Goal: Task Accomplishment & Management: Manage account settings

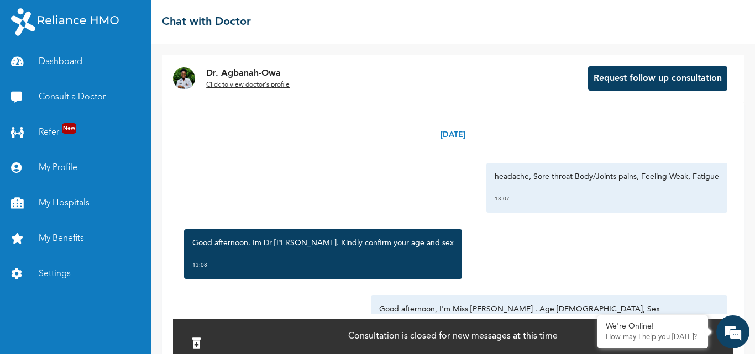
scroll to position [89, 0]
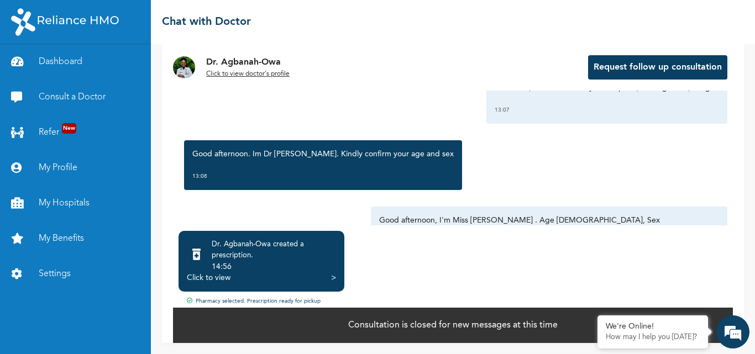
click at [515, 323] on p "Consultation is closed for new messages at this time" at bounding box center [452, 325] width 209 height 13
click at [741, 340] on em at bounding box center [733, 332] width 30 height 30
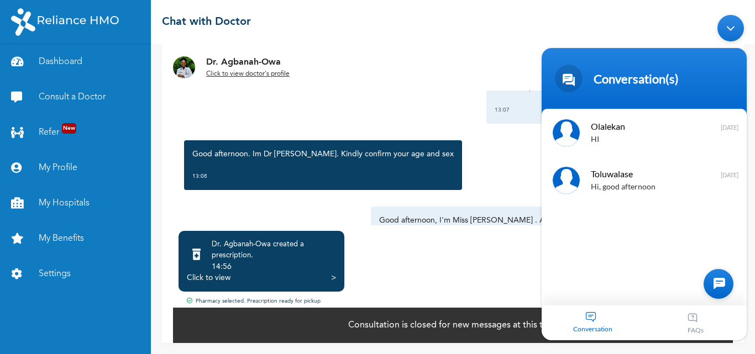
click at [467, 323] on p "Consultation is closed for new messages at this time" at bounding box center [452, 325] width 209 height 13
click at [737, 29] on div "Minimize live chat window" at bounding box center [730, 28] width 27 height 27
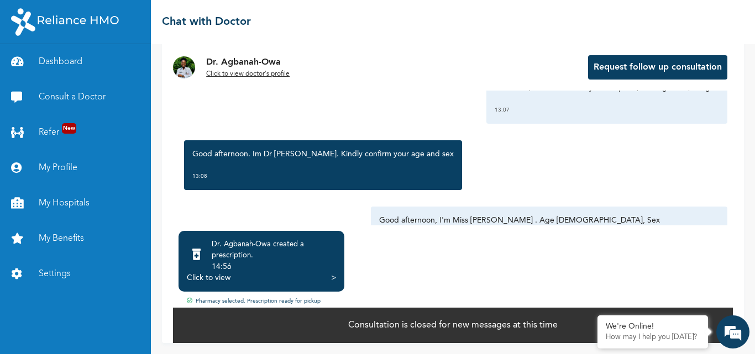
click at [596, 314] on div "Consultation is closed for new messages at this time" at bounding box center [453, 325] width 560 height 36
click at [595, 315] on em at bounding box center [597, 316] width 11 height 11
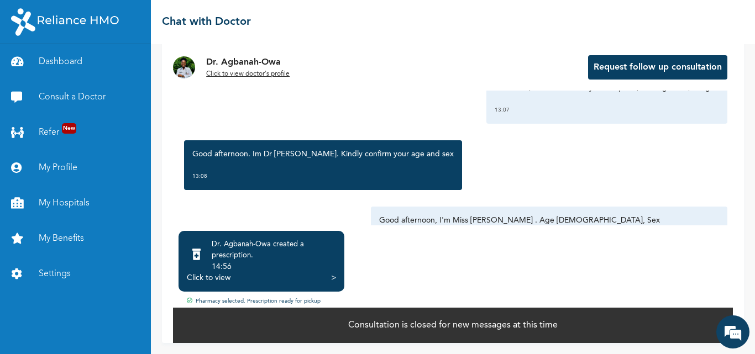
drag, startPoint x: 643, startPoint y: 331, endPoint x: 592, endPoint y: 326, distance: 51.0
click at [642, 331] on div "Consultation is closed for new messages at this time" at bounding box center [453, 325] width 560 height 36
click at [536, 319] on p "Consultation is closed for new messages at this time" at bounding box center [452, 325] width 209 height 13
click at [80, 61] on link "Dashboard" at bounding box center [75, 61] width 151 height 35
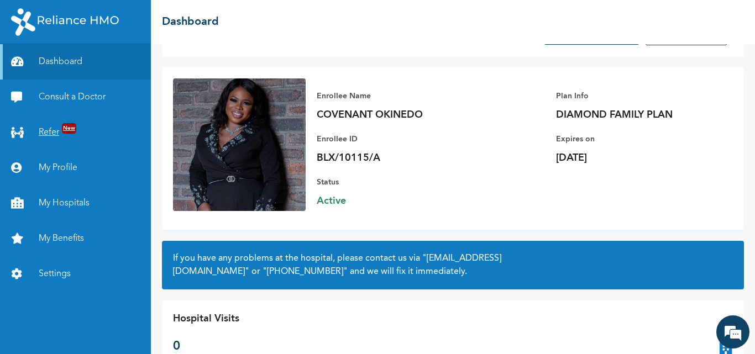
scroll to position [81, 0]
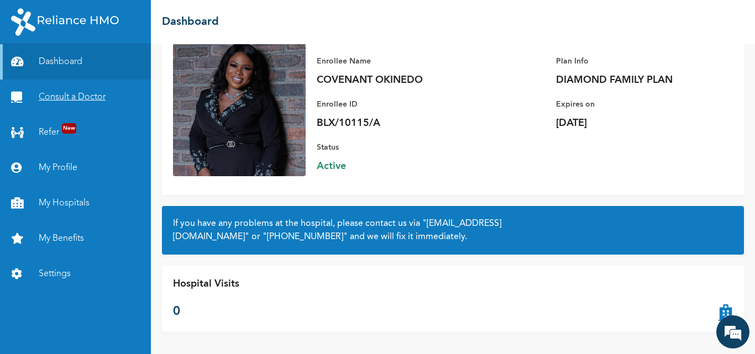
drag, startPoint x: 76, startPoint y: 108, endPoint x: 90, endPoint y: 114, distance: 15.3
click at [76, 108] on link "Consult a Doctor" at bounding box center [75, 97] width 151 height 35
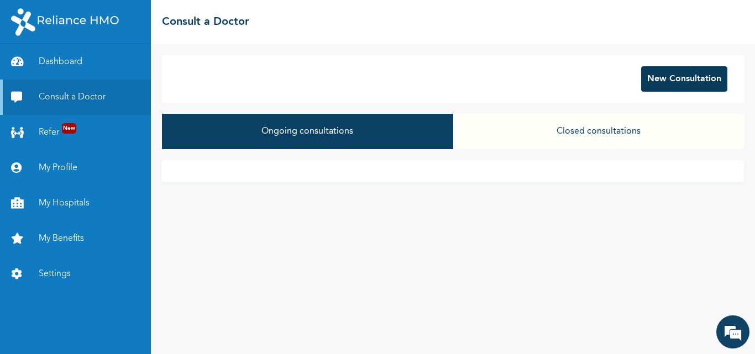
click at [675, 87] on button "New Consultation" at bounding box center [684, 78] width 86 height 25
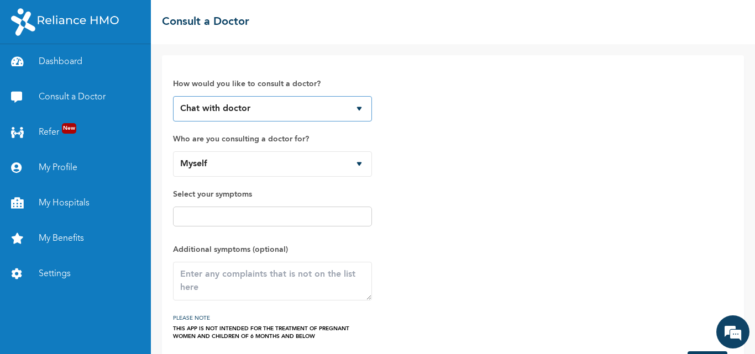
click at [362, 108] on select "Chat with doctor Phone Call" at bounding box center [272, 108] width 199 height 25
click at [361, 111] on select "Chat with doctor Phone Call" at bounding box center [272, 108] width 199 height 25
click at [275, 221] on input "text" at bounding box center [272, 216] width 192 height 13
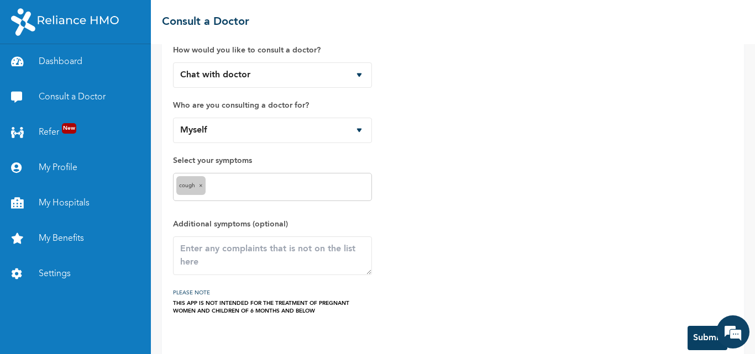
scroll to position [52, 0]
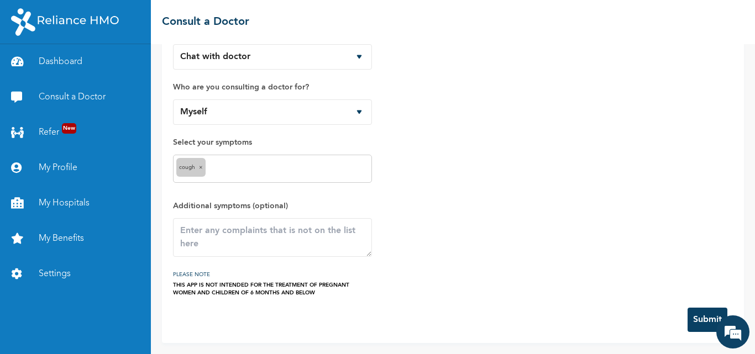
click at [702, 324] on button "Submit" at bounding box center [708, 320] width 40 height 24
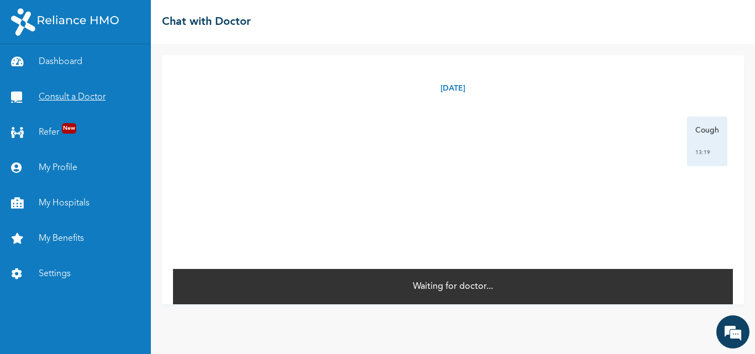
click at [76, 89] on link "Consult a Doctor" at bounding box center [75, 97] width 151 height 35
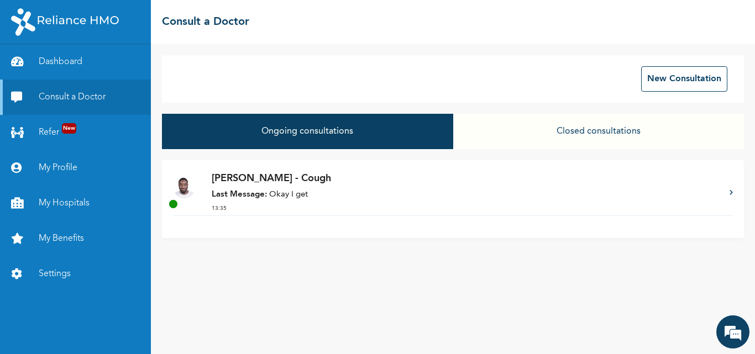
click at [294, 198] on p "Last Message: Okay I get" at bounding box center [465, 195] width 507 height 13
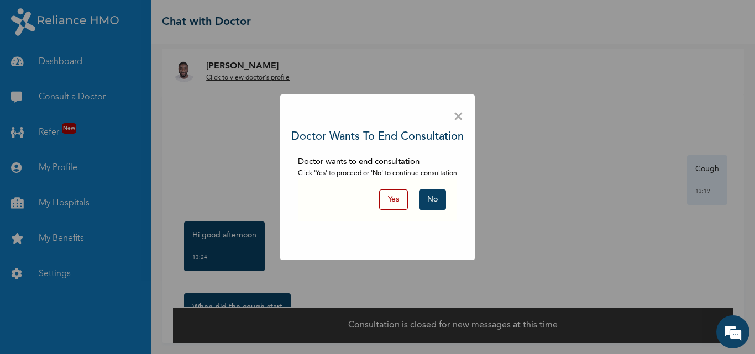
scroll to position [56, 0]
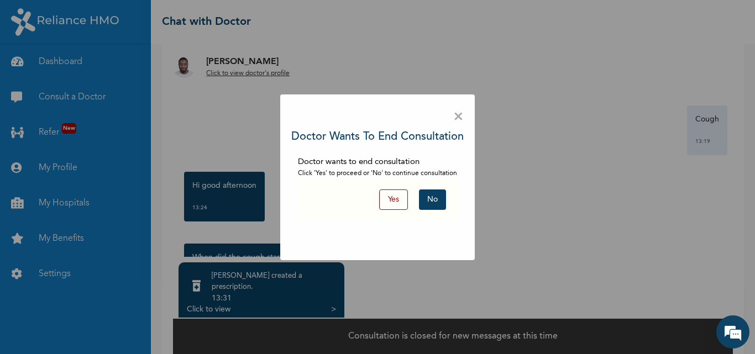
click at [432, 206] on button "No" at bounding box center [432, 200] width 27 height 20
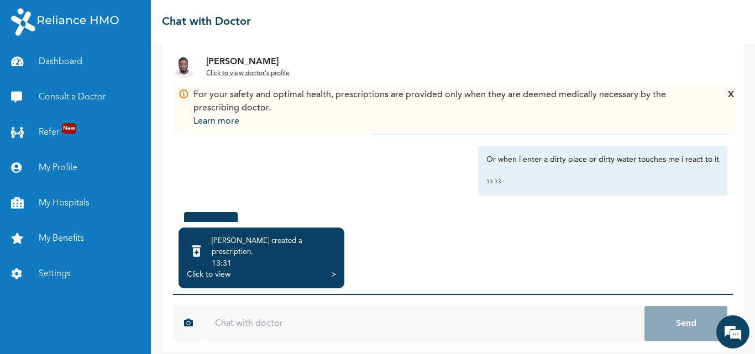
scroll to position [1183, 0]
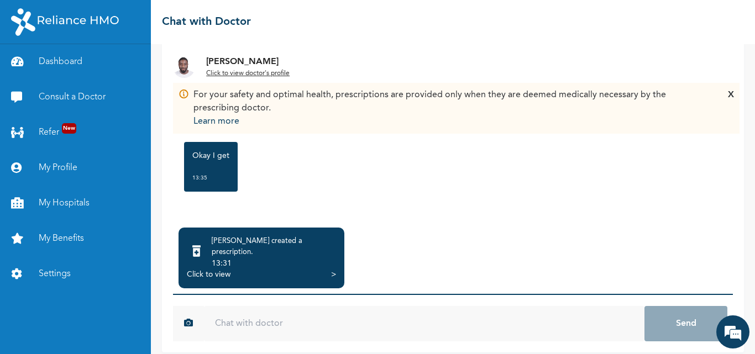
click at [254, 258] on div "13:31" at bounding box center [274, 263] width 124 height 11
click at [202, 269] on div "Click to view" at bounding box center [209, 274] width 44 height 11
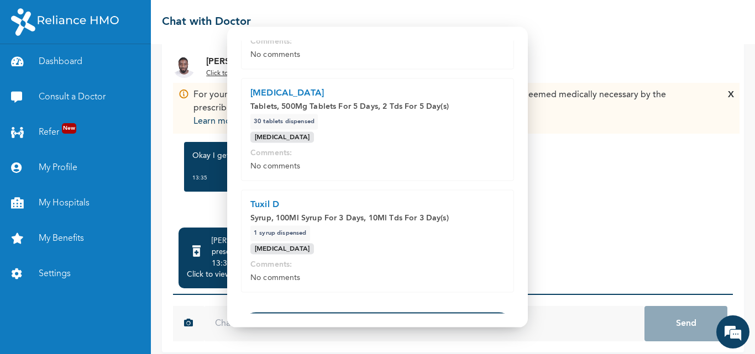
scroll to position [182, 0]
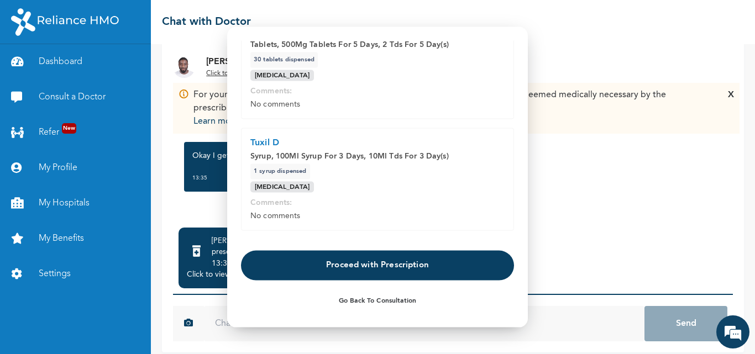
click at [355, 269] on button "Proceed with Prescription" at bounding box center [377, 266] width 273 height 30
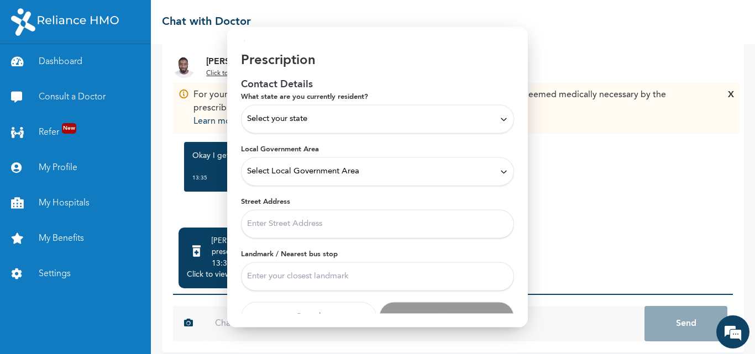
scroll to position [0, 0]
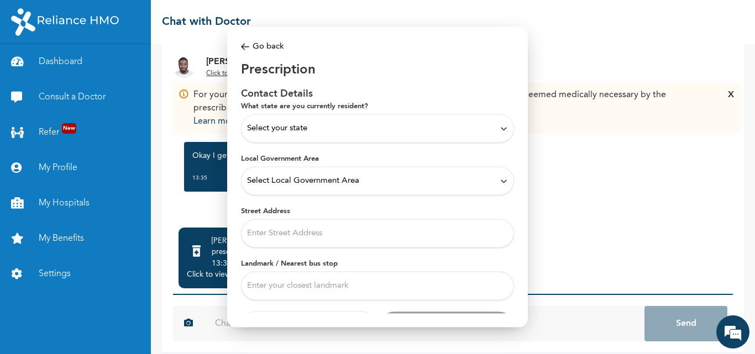
click at [485, 129] on div "Select your state" at bounding box center [377, 129] width 261 height 12
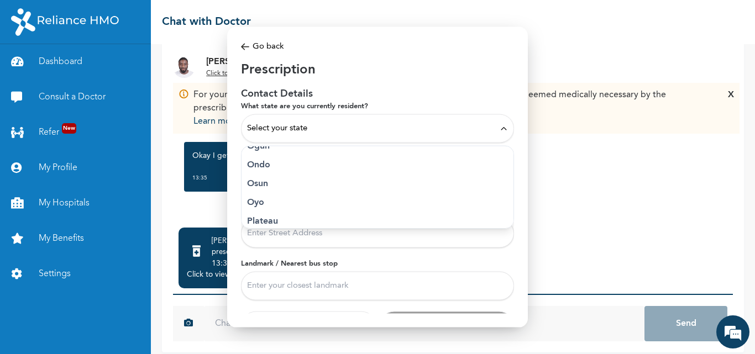
scroll to position [497, 0]
click at [262, 177] on p "Ogun" at bounding box center [377, 171] width 261 height 13
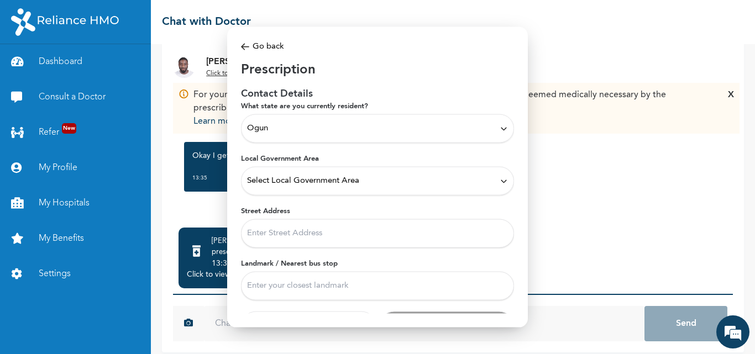
click at [411, 185] on div "Select Local Government Area" at bounding box center [377, 181] width 261 height 12
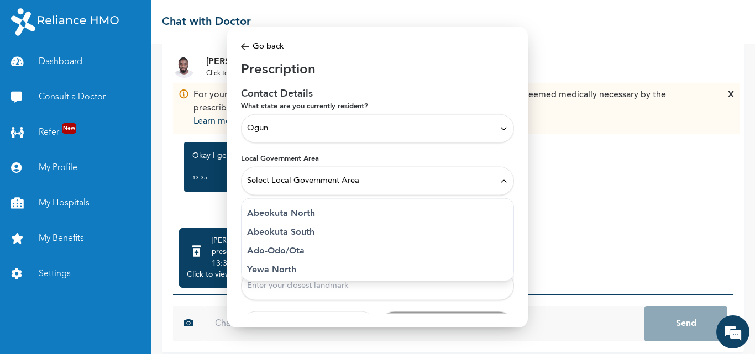
click at [301, 255] on p "Ado-Odo/Ota" at bounding box center [377, 251] width 261 height 13
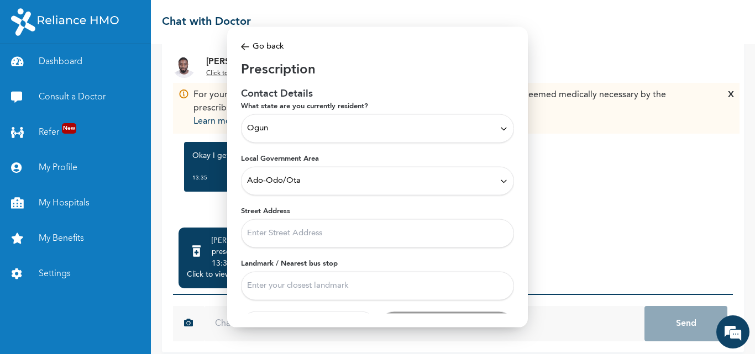
click at [292, 237] on input "Street Address" at bounding box center [377, 233] width 273 height 29
paste input "Plot C21/5A, Anioma Road,Agbara Ind. Estate Agbara, Ogun State, Nigeria."
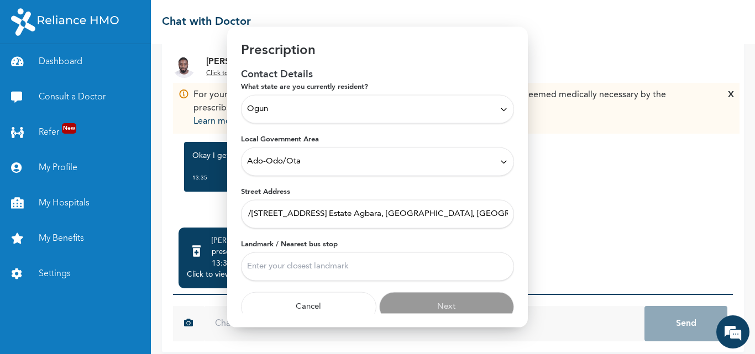
scroll to position [28, 0]
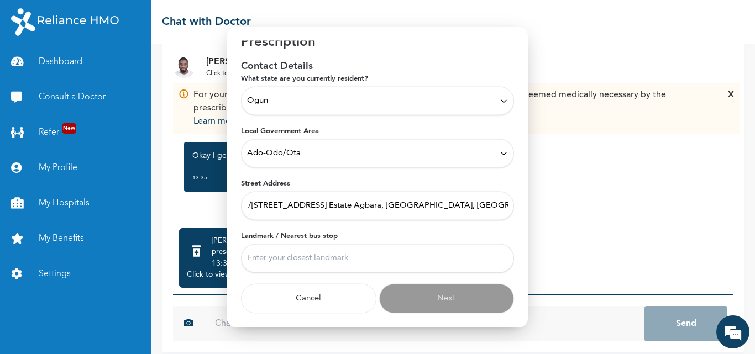
type input "Plot C21/5A, Anioma Road,Agbara Ind. Estate Agbara, Ogun State, Nigeria."
click at [299, 263] on input "Landmark / Nearest bus stop" at bounding box center [377, 258] width 273 height 29
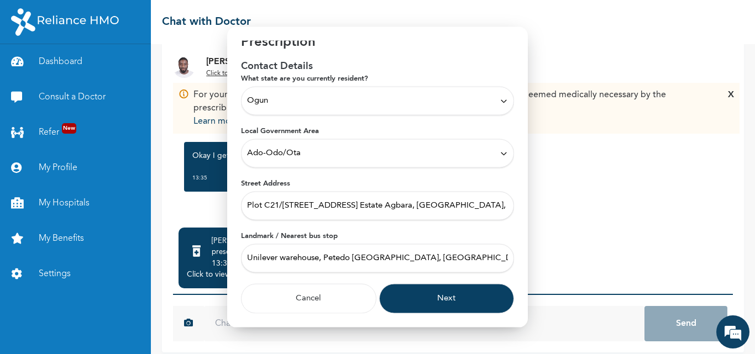
type input "Unilever warehouse, Petedo Lusada-Atan Road, Ogun State"
click at [465, 307] on button "Next" at bounding box center [446, 299] width 135 height 30
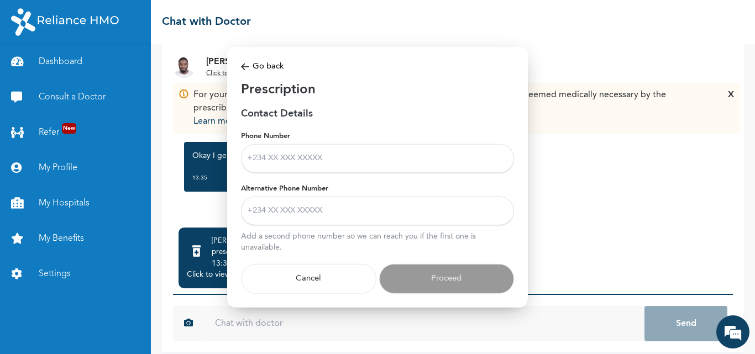
click at [340, 155] on input "Phone Number" at bounding box center [377, 158] width 273 height 29
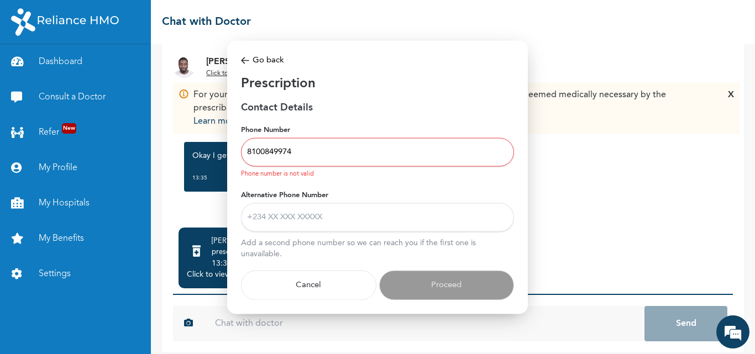
type input "8100849974"
click at [311, 221] on input "Alternative Phone Number" at bounding box center [377, 217] width 273 height 29
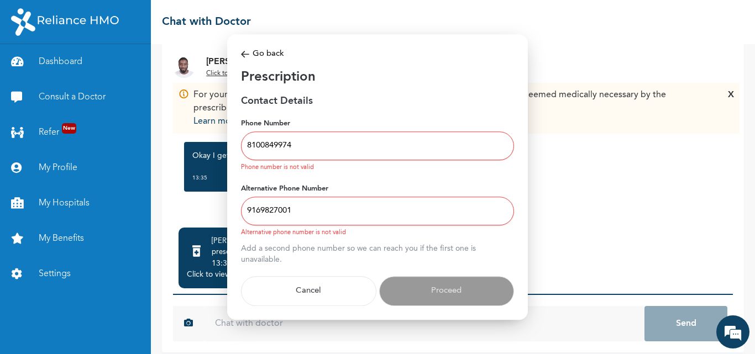
type input "9169827001"
click at [248, 144] on input "8100849974" at bounding box center [377, 146] width 273 height 29
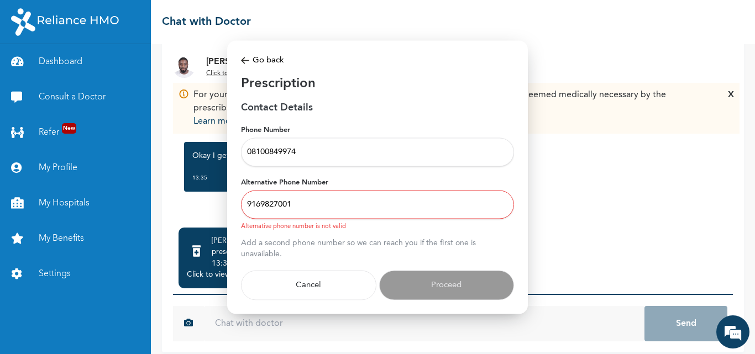
type input "08100849974"
click at [247, 202] on input "9169827001" at bounding box center [377, 205] width 273 height 29
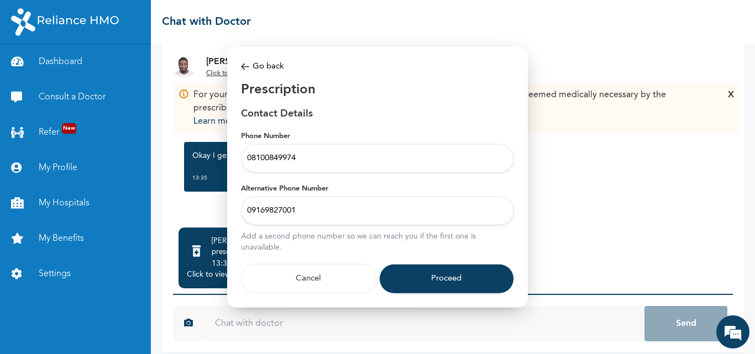
type input "09169827001"
click at [449, 276] on button "Proceed" at bounding box center [446, 279] width 135 height 30
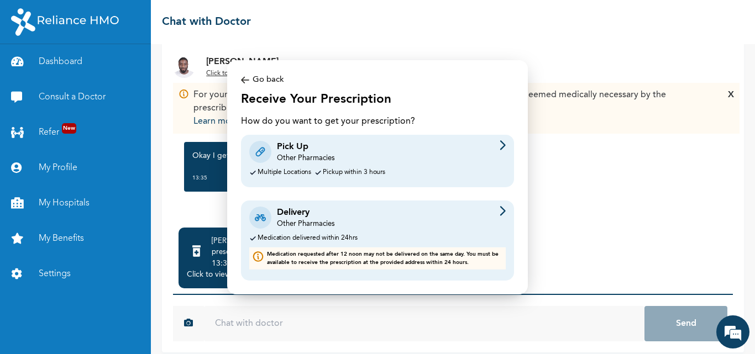
click at [328, 163] on div "Other Pharmacies" at bounding box center [305, 159] width 57 height 10
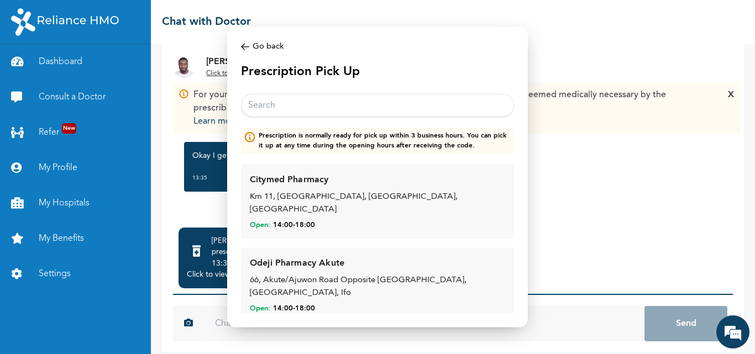
click at [351, 105] on input "text" at bounding box center [377, 105] width 273 height 23
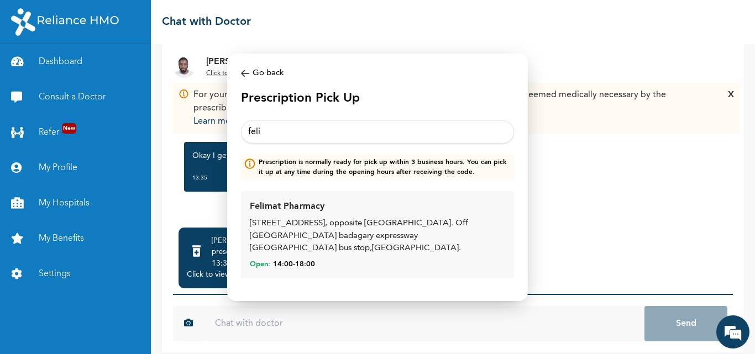
type input "feli"
click at [387, 231] on div "No 1 Estate Road Agbara, opposite Lusada park. Off Lagos badagary expressway Ag…" at bounding box center [377, 237] width 255 height 38
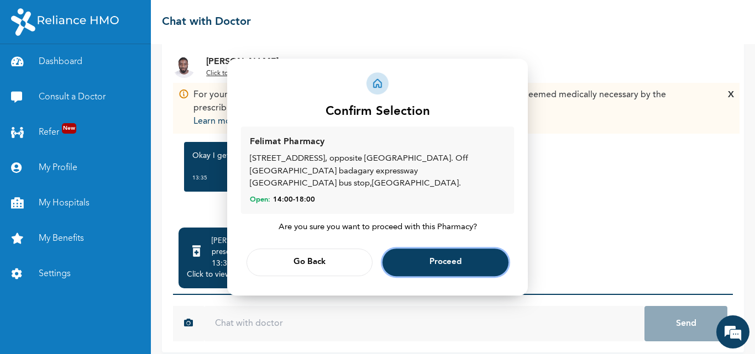
click at [442, 259] on span "Proceed" at bounding box center [445, 262] width 32 height 7
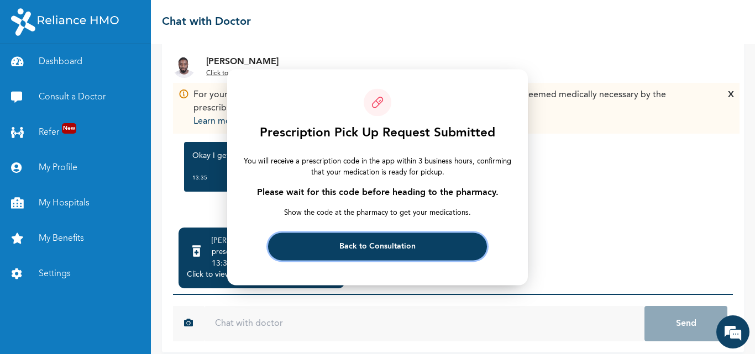
click at [430, 248] on button "Back to Consultation" at bounding box center [377, 247] width 218 height 28
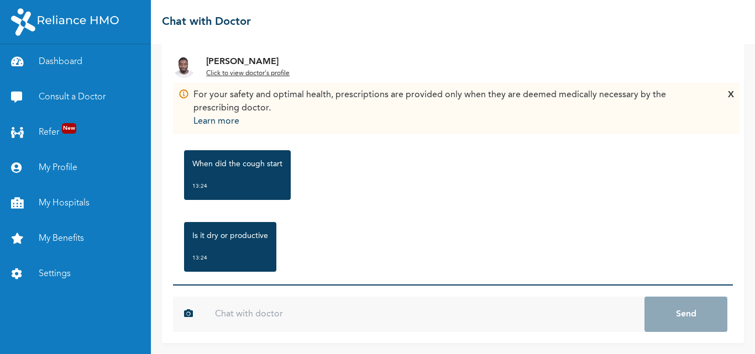
scroll to position [139, 0]
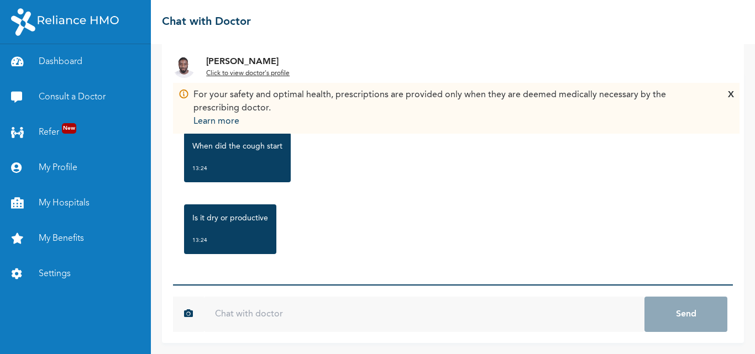
click at [255, 323] on input "text" at bounding box center [424, 314] width 440 height 35
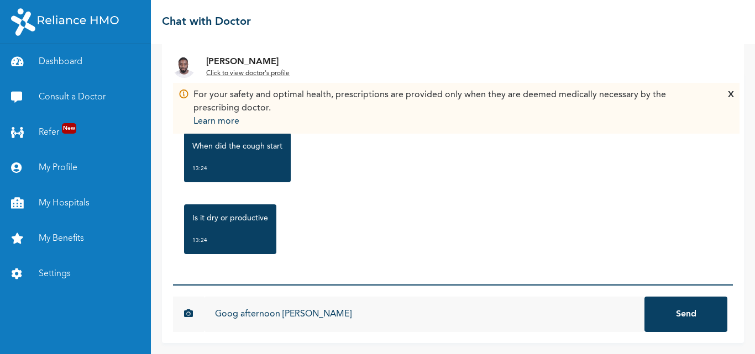
type input "Goog afternoon [PERSON_NAME]"
click at [644, 297] on button "Send" at bounding box center [685, 314] width 83 height 35
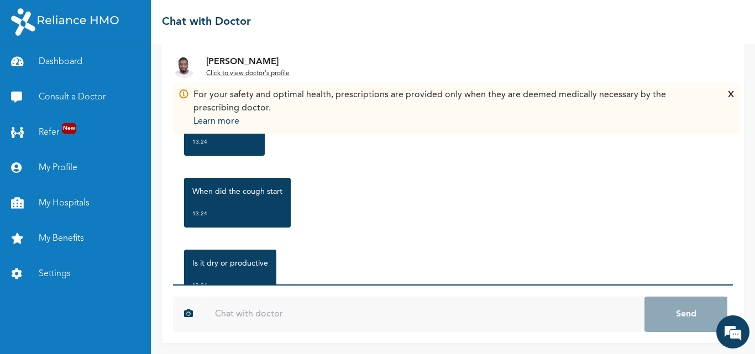
scroll to position [89, 0]
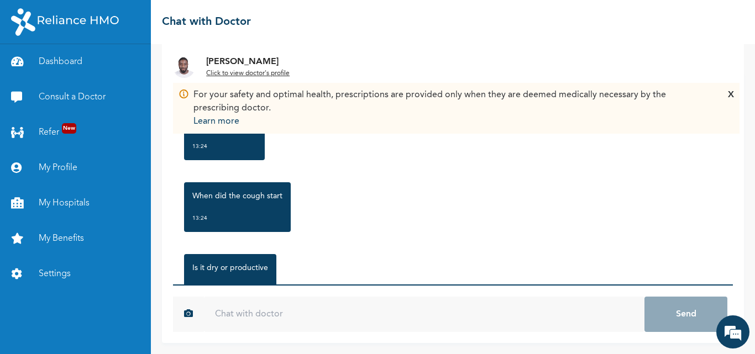
click at [292, 323] on input "text" at bounding box center [424, 314] width 440 height 35
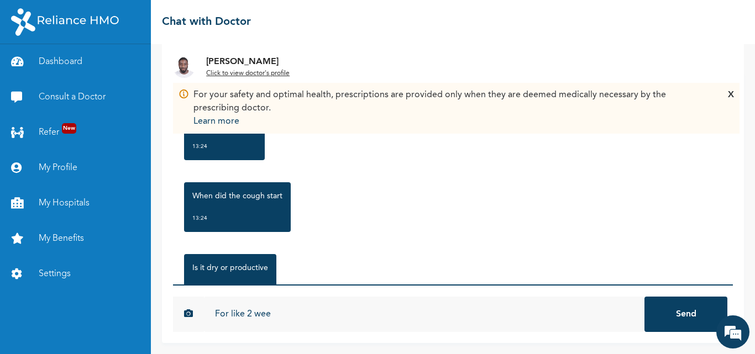
scroll to position [0, 0]
type input "For like 2 weeks now"
click at [644, 297] on button "Send" at bounding box center [685, 314] width 83 height 35
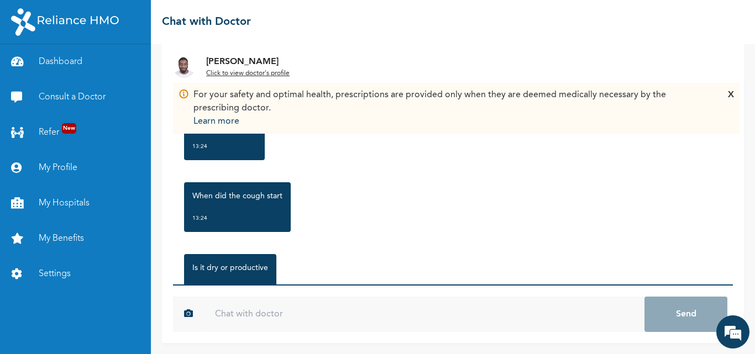
type input "T"
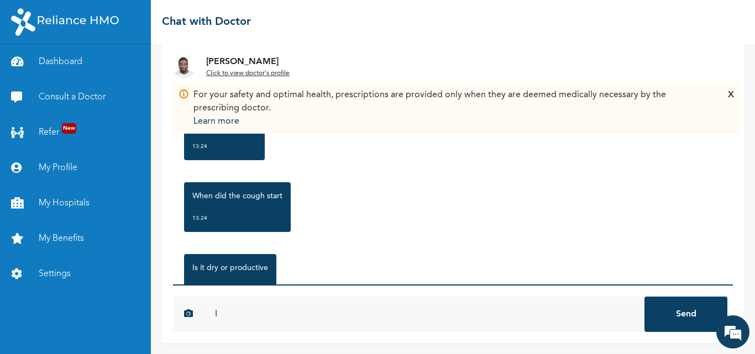
type input "I"
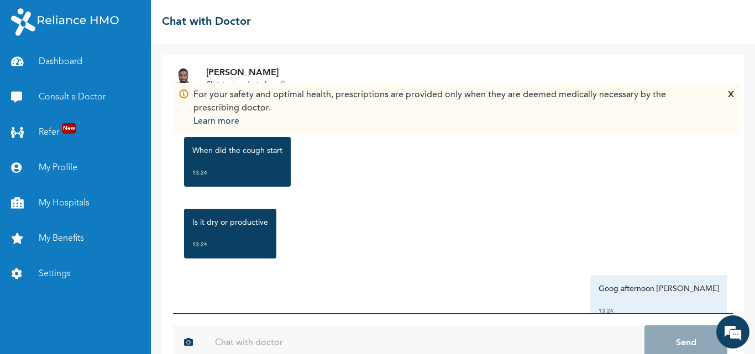
scroll to position [150, 0]
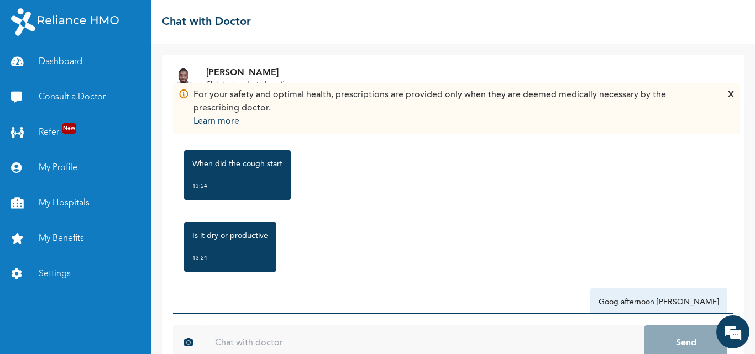
click at [311, 345] on input "text" at bounding box center [424, 343] width 440 height 35
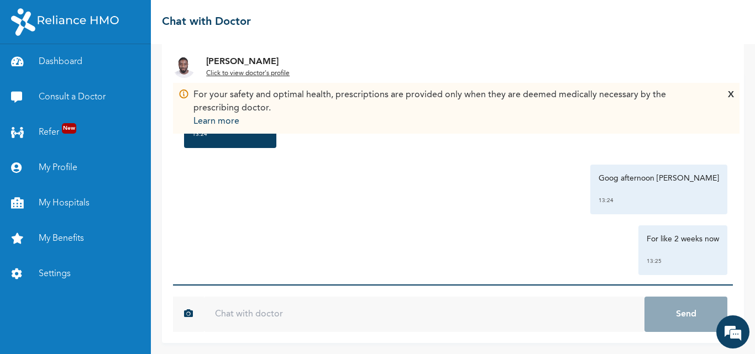
scroll to position [260, 0]
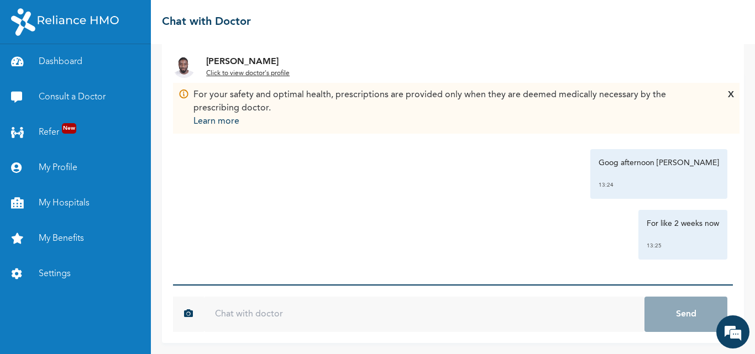
click at [285, 314] on input "text" at bounding box center [424, 314] width 440 height 35
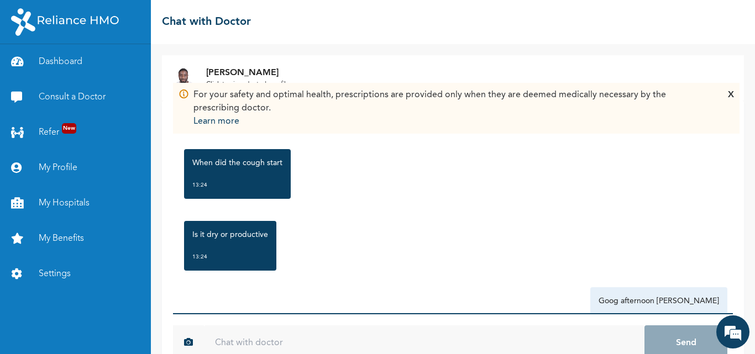
scroll to position [150, 0]
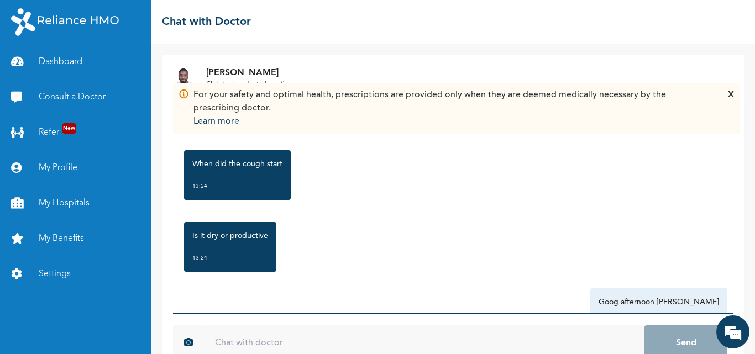
click at [261, 344] on input "text" at bounding box center [424, 343] width 440 height 35
type input "Hmm properly"
click at [644, 326] on button "Send" at bounding box center [685, 343] width 83 height 35
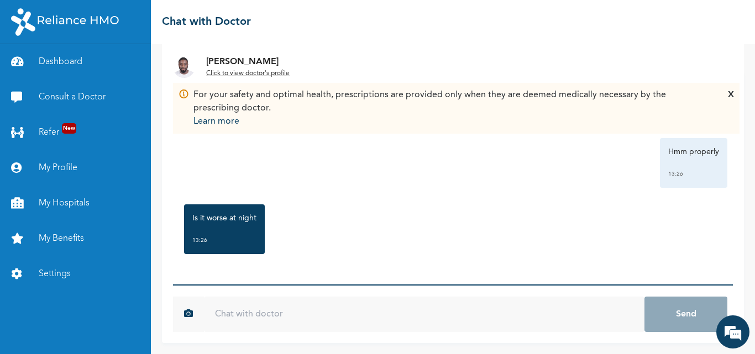
scroll to position [354, 0]
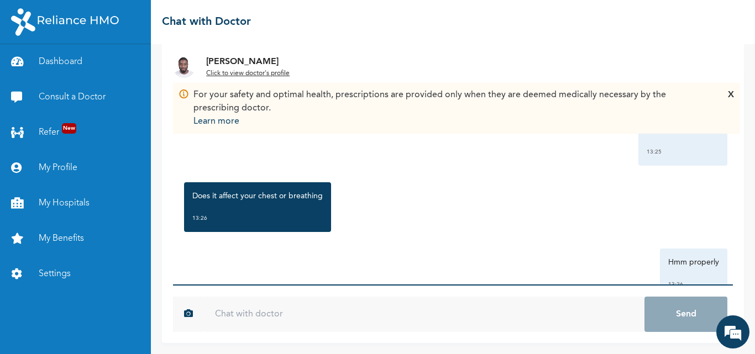
click at [277, 315] on input "text" at bounding box center [424, 314] width 440 height 35
click at [298, 322] on input "text" at bounding box center [424, 314] width 440 height 35
click at [318, 186] on div "Does it affect your chest or breathing 13:26" at bounding box center [257, 207] width 147 height 50
click at [182, 182] on div "Does it affect your chest or breathing 13:26" at bounding box center [453, 207] width 549 height 61
click at [291, 312] on input "text" at bounding box center [424, 314] width 440 height 35
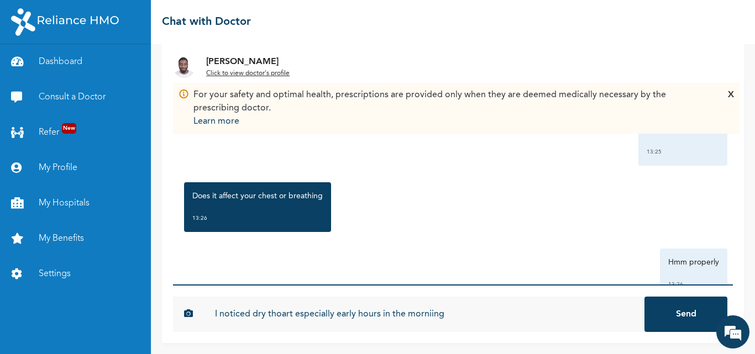
click at [279, 314] on input "I noticed dry thoart especially early hours in the morniing" at bounding box center [424, 314] width 440 height 35
click at [277, 315] on input "I noticed dry thoart especially early hours in the morniing" at bounding box center [424, 314] width 440 height 35
click at [289, 314] on input "I noticed dry thoart especially early hours in the morniing" at bounding box center [424, 314] width 440 height 35
drag, startPoint x: 290, startPoint y: 314, endPoint x: 279, endPoint y: 310, distance: 11.9
click at [279, 310] on input "I noticed dry thoart especially early hours in the morniing" at bounding box center [424, 314] width 440 height 35
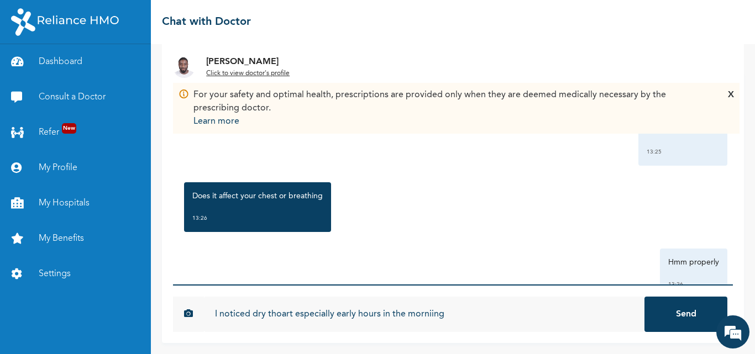
click at [293, 317] on input "I noticed dry thoart especially early hours in the morniing" at bounding box center [424, 314] width 440 height 35
click at [285, 316] on input "I noticed dry thoart especially early hours in the morniing" at bounding box center [424, 314] width 440 height 35
drag, startPoint x: 285, startPoint y: 316, endPoint x: 277, endPoint y: 314, distance: 8.4
click at [277, 314] on input "I noticed dry thoart especially early hours in the morniing" at bounding box center [424, 314] width 440 height 35
click at [291, 315] on input "I noticed dry thoart especially early hours in the morniing" at bounding box center [424, 314] width 440 height 35
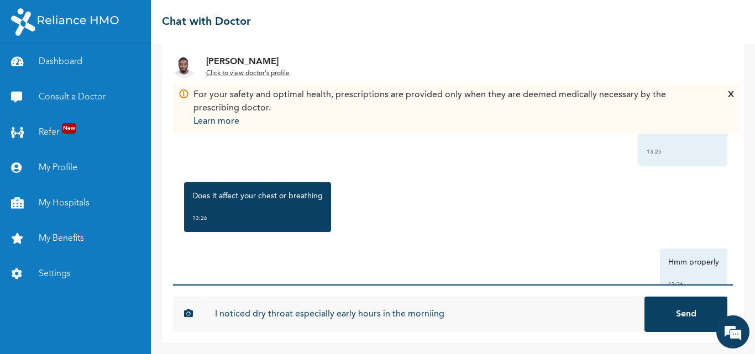
click at [438, 315] on input "I noticed dry throat especially early hours in the morniing" at bounding box center [424, 314] width 440 height 35
click at [216, 313] on input "I noticed dry throat especially early hours in the morining" at bounding box center [424, 314] width 440 height 35
click at [587, 315] on input "No it doesn't affect my chest but I noticed dry throat especially early hours i…" at bounding box center [424, 314] width 440 height 35
type input "No it doesn't affect my chest but I noticed dry throat especially early hours i…"
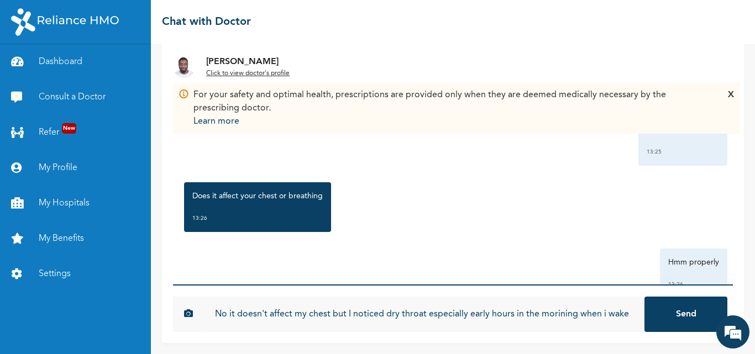
click at [644, 297] on button "Send" at bounding box center [685, 314] width 83 height 35
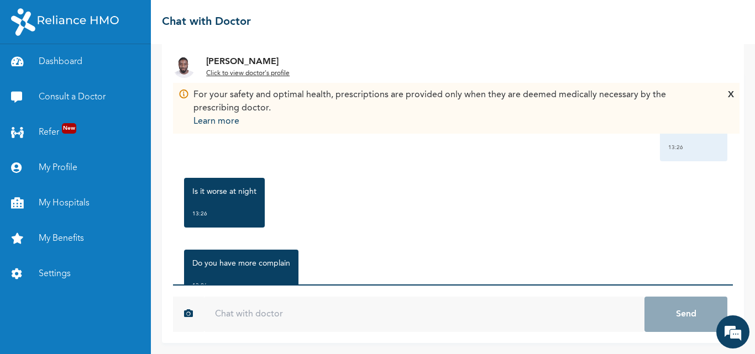
scroll to position [465, 0]
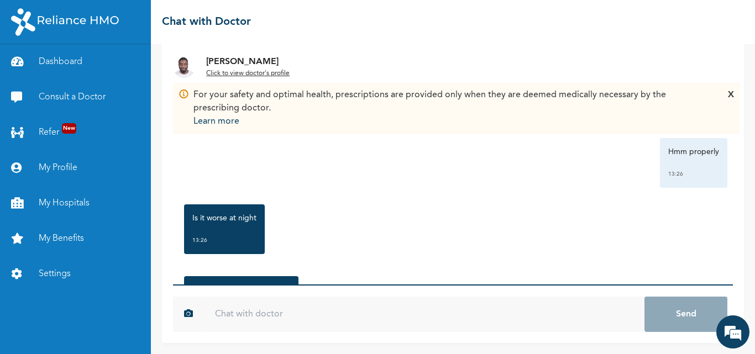
click at [268, 210] on div "Is it worse at night 13:26" at bounding box center [453, 229] width 549 height 61
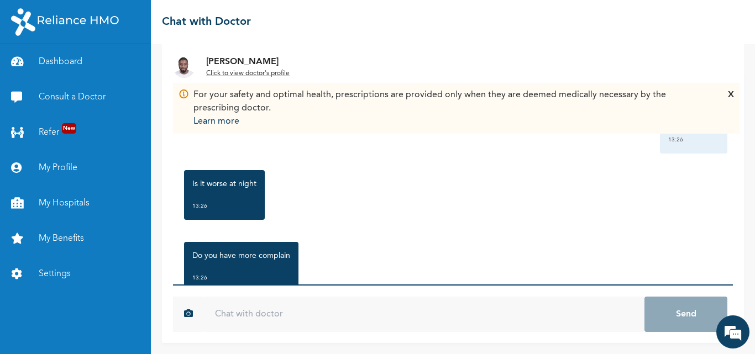
scroll to position [500, 0]
click at [256, 323] on input "text" at bounding box center [424, 314] width 440 height 35
type input "i"
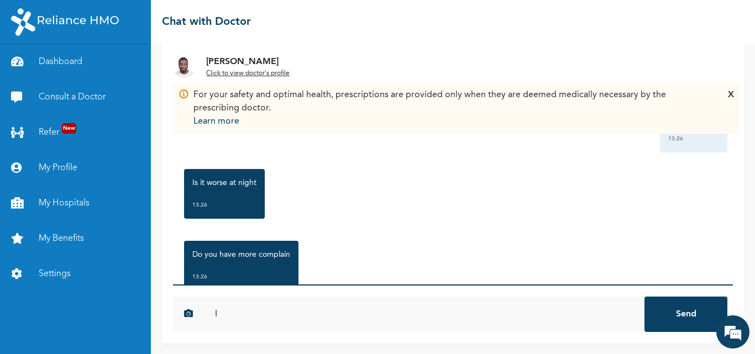
type input "I"
click at [293, 319] on input "Yes, i cough more at night" at bounding box center [424, 314] width 440 height 35
click at [345, 318] on input "Yes, i cough more at night" at bounding box center [424, 314] width 440 height 35
type input "Yes, i cough more at night"
click at [644, 297] on button "Send" at bounding box center [685, 314] width 83 height 35
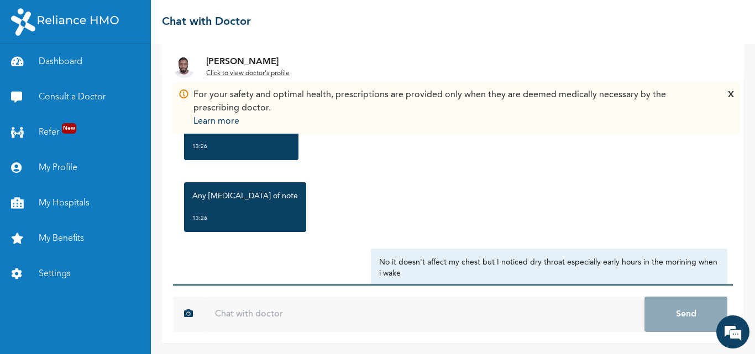
scroll to position [575, 0]
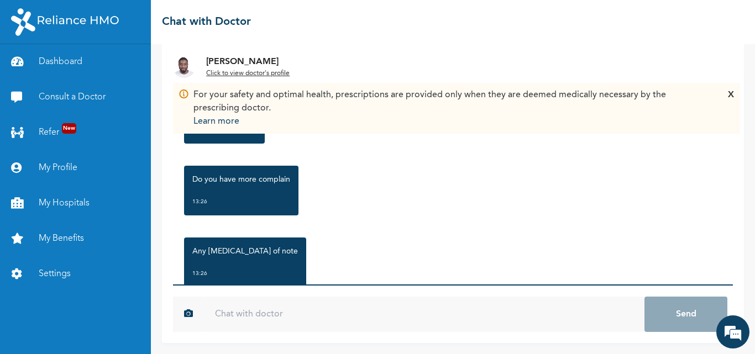
click at [276, 323] on input "text" at bounding box center [424, 314] width 440 height 35
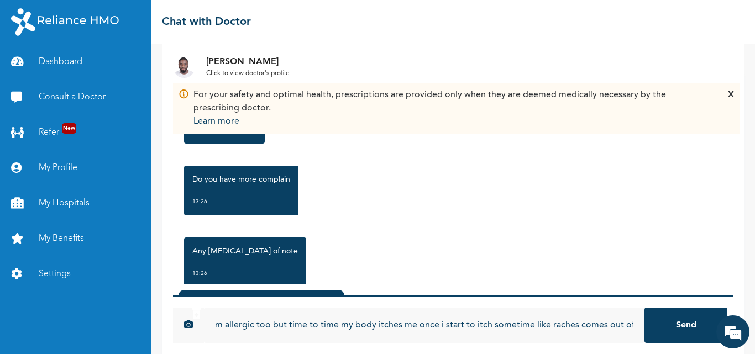
scroll to position [0, 185]
click at [524, 327] on input "Allergies: I really don't know what i am allergic too but time to time my body …" at bounding box center [424, 325] width 440 height 35
drag, startPoint x: 524, startPoint y: 327, endPoint x: 502, endPoint y: 322, distance: 22.7
click at [502, 322] on input "Allergies: I really don't know what i am allergic too but time to time my body …" at bounding box center [424, 325] width 440 height 35
click at [536, 326] on input "Allergies: I really don't know what i am allergic too but time to time my body …" at bounding box center [424, 325] width 440 height 35
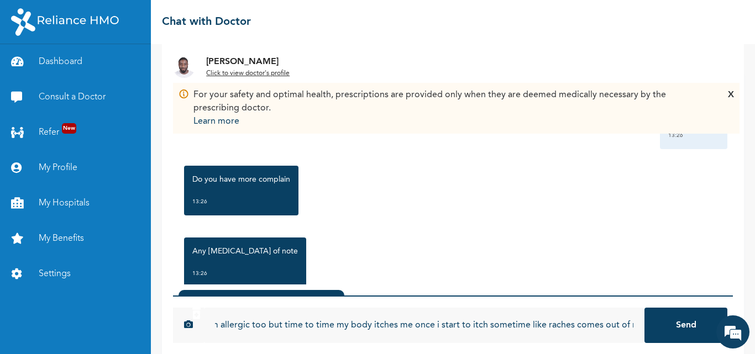
click at [516, 328] on input "Allergies: I really don't know what i am allergic too but time to time my body …" at bounding box center [424, 325] width 440 height 35
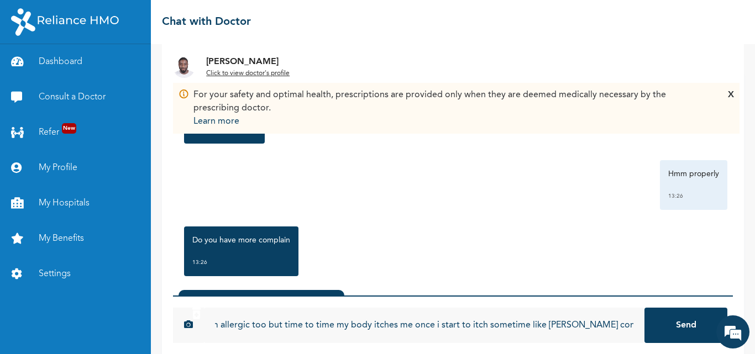
scroll to position [0, 181]
click at [628, 326] on input "Allergies: I really don't know what i am allergic too but time to time my body …" at bounding box center [424, 325] width 440 height 35
click at [626, 330] on input "Allergies: I really don't know what i am allergic too but time to time my body …" at bounding box center [424, 325] width 440 height 35
click at [610, 324] on input "Allergies: I really don't know what i am allergic too but time to time my body …" at bounding box center [424, 325] width 440 height 35
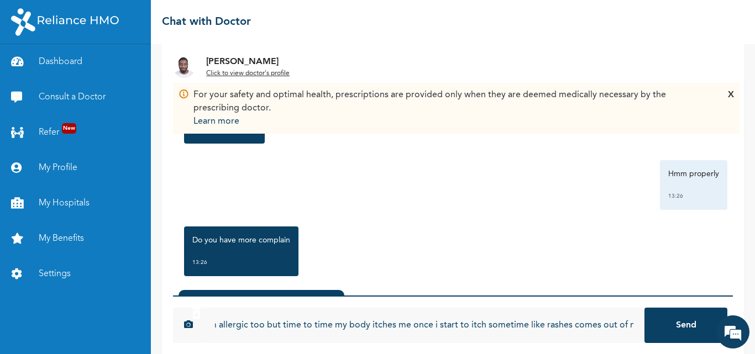
drag, startPoint x: 611, startPoint y: 324, endPoint x: 583, endPoint y: 333, distance: 29.5
click at [592, 332] on input "Allergies: I really don't know what i am allergic too but time to time my body …" at bounding box center [424, 325] width 440 height 35
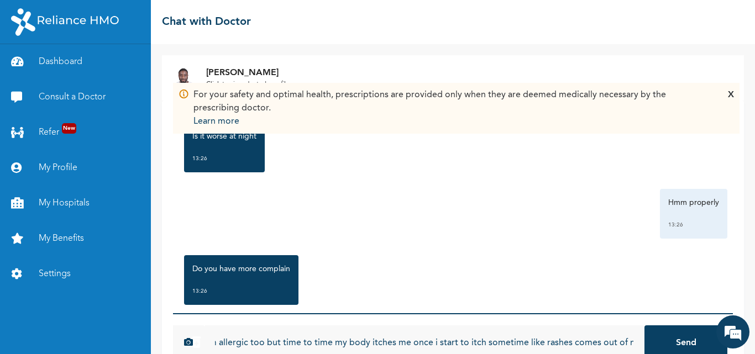
click at [309, 342] on input "Allergies: I really don't know what i am allergic too but time to time my body …" at bounding box center [424, 343] width 440 height 35
type input "[MEDICAL_DATA]: I really don't know what i am allergic too but time to time my …"
click at [644, 326] on button "Send" at bounding box center [685, 343] width 83 height 35
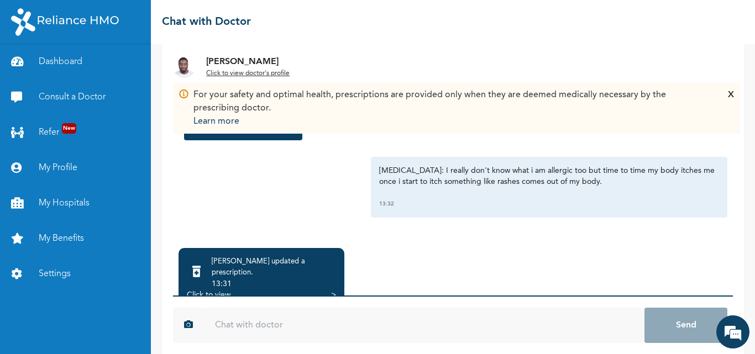
scroll to position [91, 0]
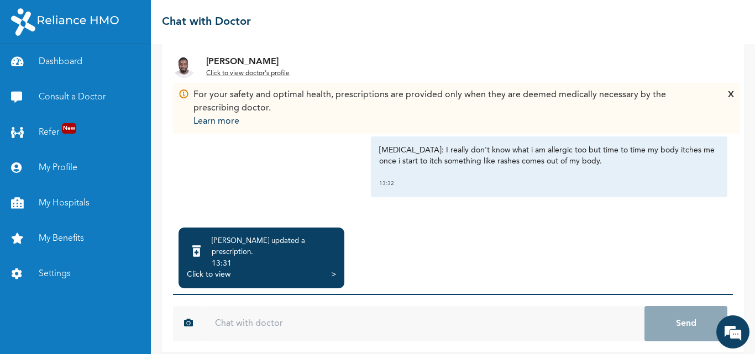
click at [401, 314] on input "text" at bounding box center [424, 323] width 440 height 35
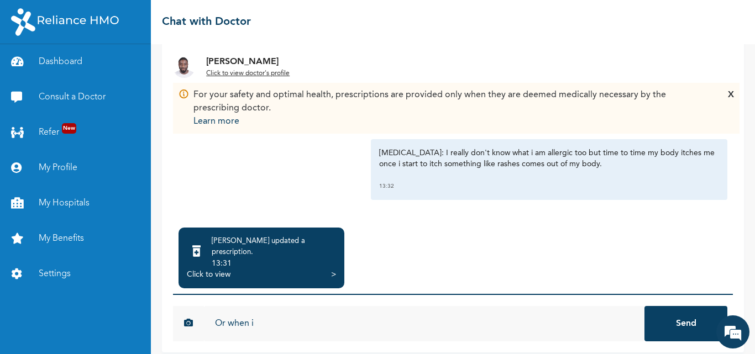
scroll to position [1051, 0]
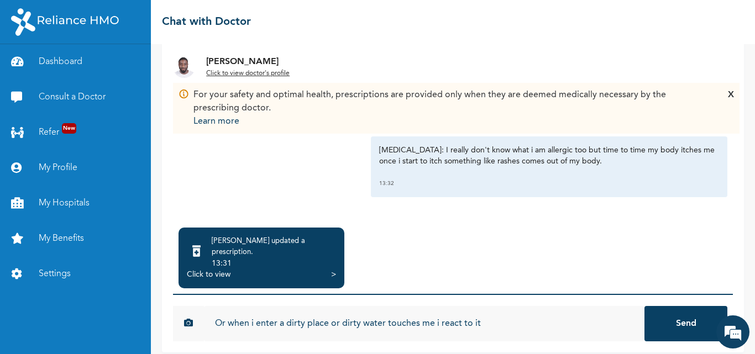
type input "Or when i enter a dirty place or dirty water touches me i react to it"
click at [644, 306] on button "Send" at bounding box center [685, 323] width 83 height 35
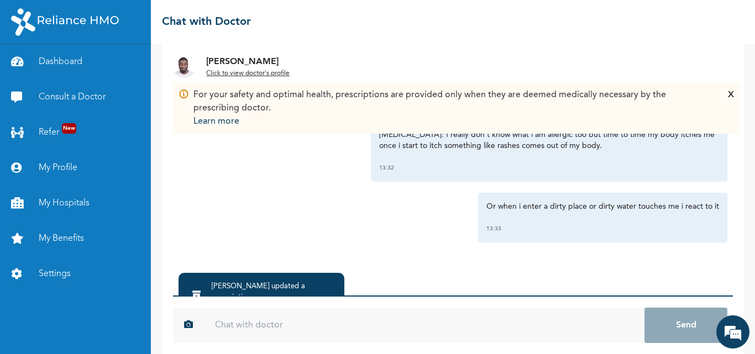
scroll to position [91, 0]
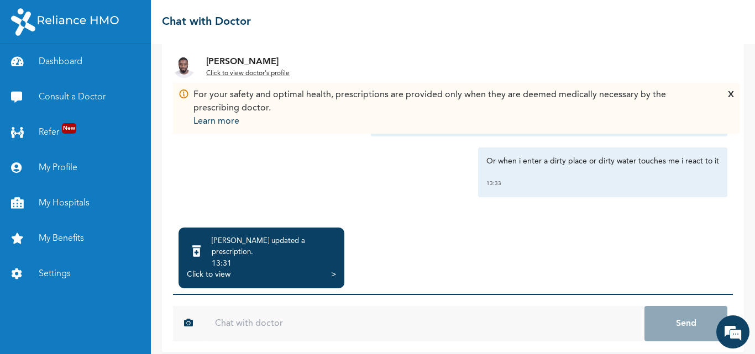
click at [222, 269] on div "Click to view" at bounding box center [209, 274] width 44 height 11
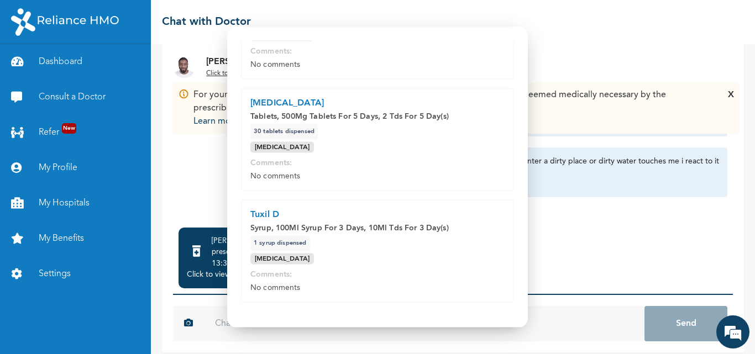
scroll to position [182, 0]
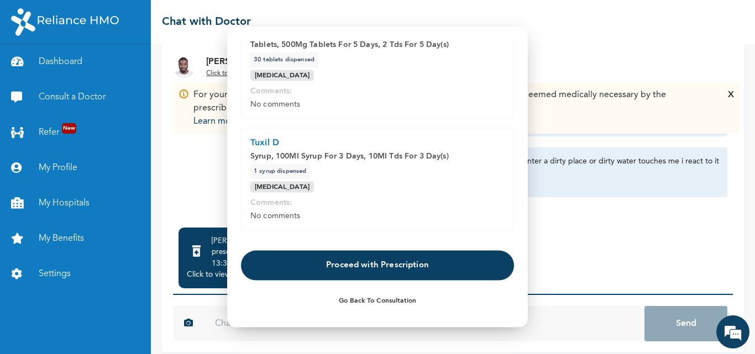
click at [343, 269] on button "Proceed with Prescription" at bounding box center [377, 266] width 273 height 30
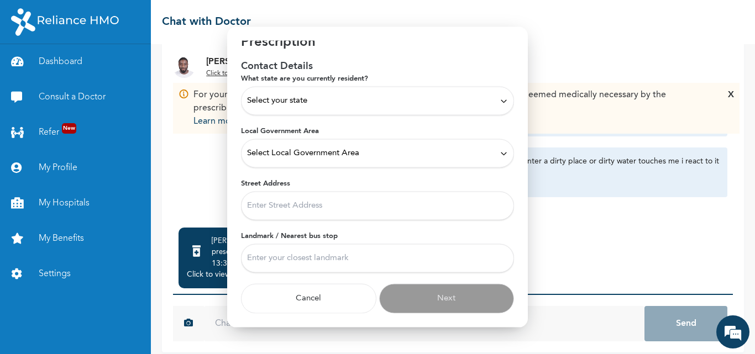
scroll to position [0, 0]
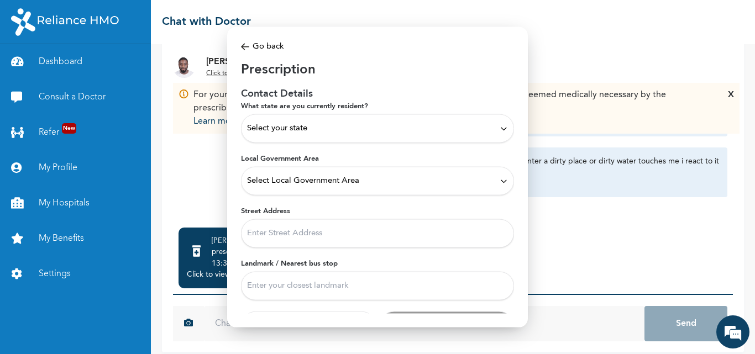
click at [500, 130] on icon at bounding box center [504, 128] width 8 height 8
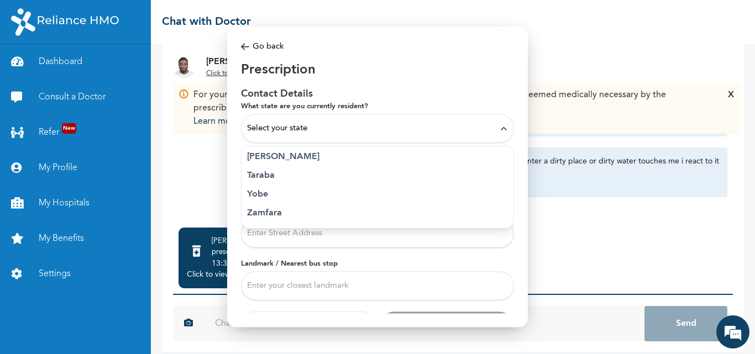
scroll to position [514, 0]
click at [264, 154] on p "Ogun" at bounding box center [377, 154] width 261 height 13
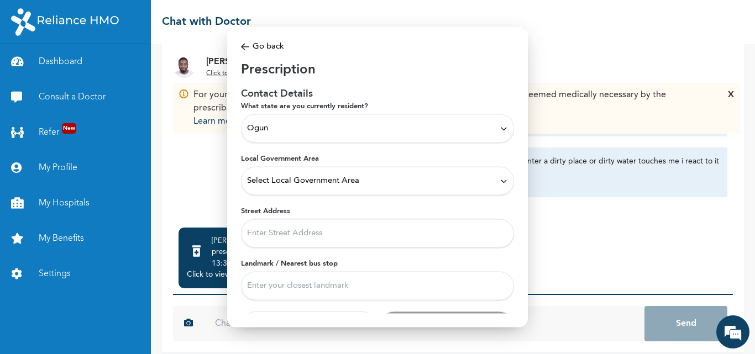
click at [492, 191] on div "Select Local Government Area" at bounding box center [377, 181] width 273 height 29
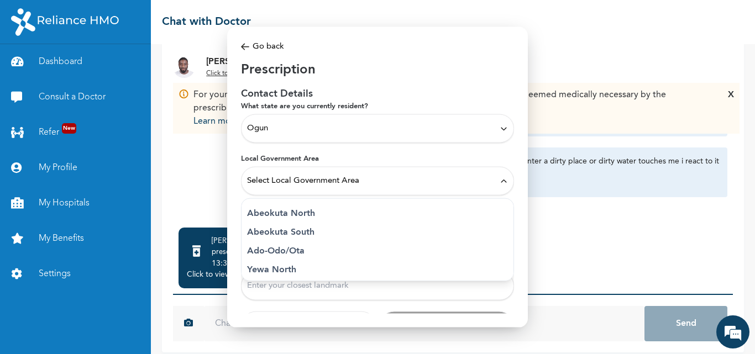
click at [291, 254] on p "Ado-Odo/Ota" at bounding box center [377, 251] width 261 height 13
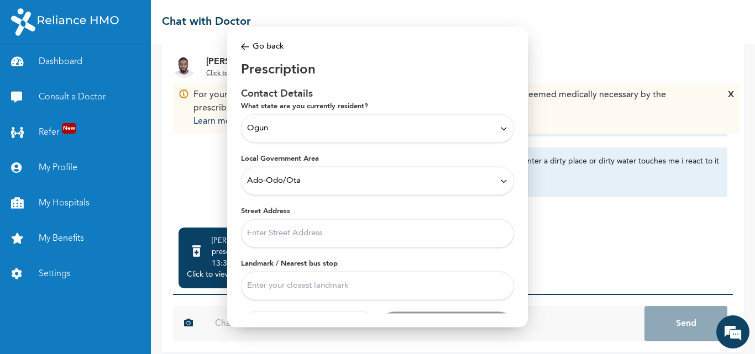
scroll to position [28, 0]
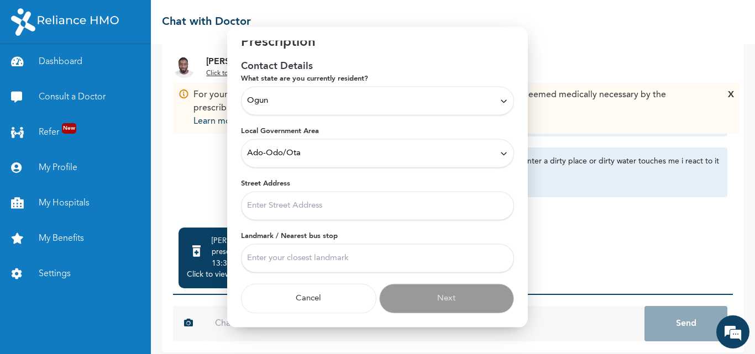
click at [311, 215] on input "Street Address" at bounding box center [377, 206] width 273 height 29
type input "10, Imam abdul salam close ago-eto agbara industrial area, ogun state."
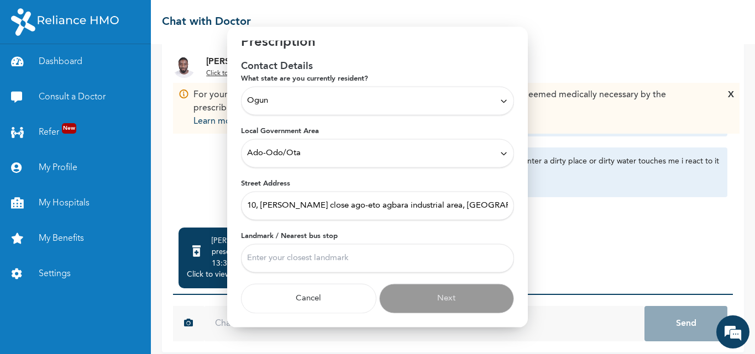
click at [319, 259] on input "Landmark / Nearest bus stop" at bounding box center [377, 258] width 273 height 29
click at [419, 201] on input "10, Imam abdul salam close ago-eto agbara industrial area, ogun state." at bounding box center [377, 206] width 273 height 29
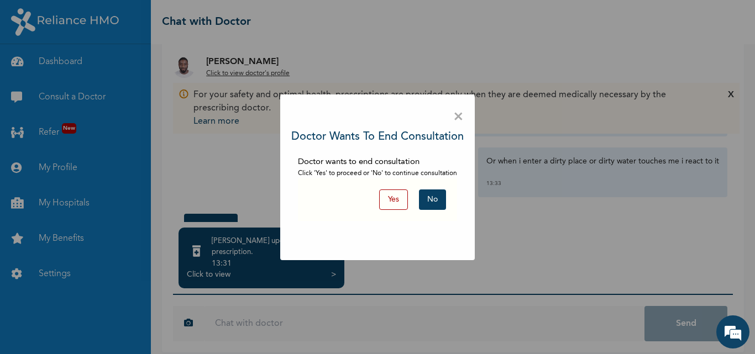
scroll to position [69, 0]
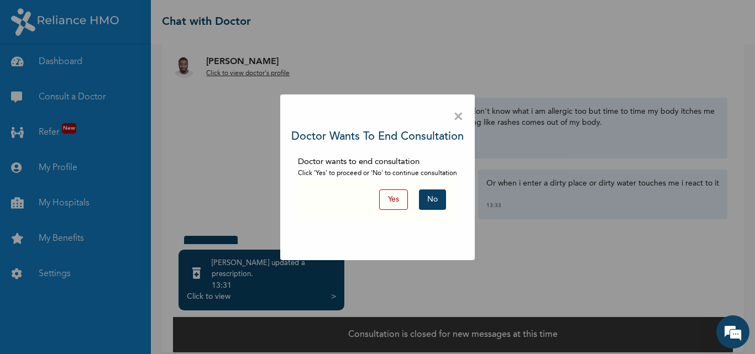
click at [396, 202] on button "Yes" at bounding box center [393, 200] width 29 height 20
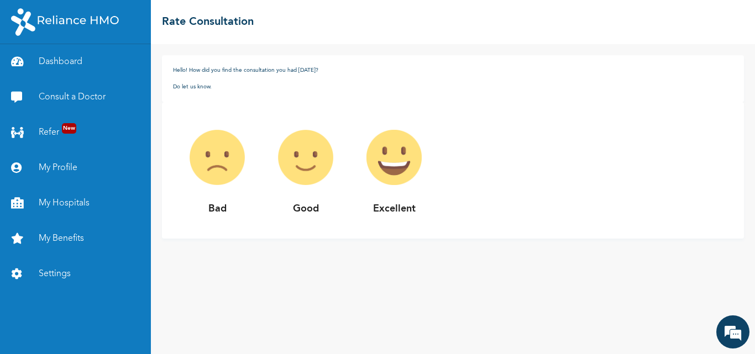
click at [408, 181] on img at bounding box center [394, 157] width 88 height 88
click at [403, 165] on img at bounding box center [394, 157] width 88 height 88
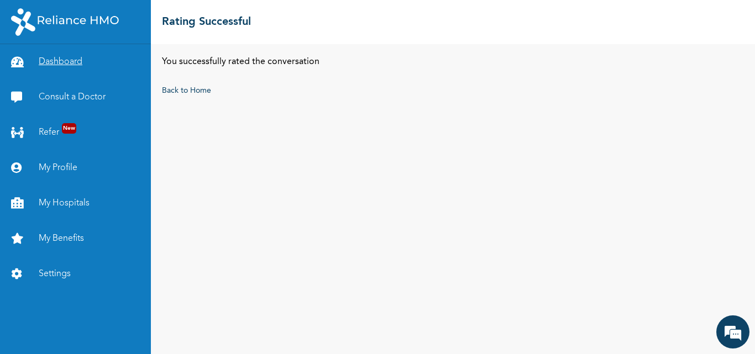
click at [69, 64] on link "Dashboard" at bounding box center [75, 61] width 151 height 35
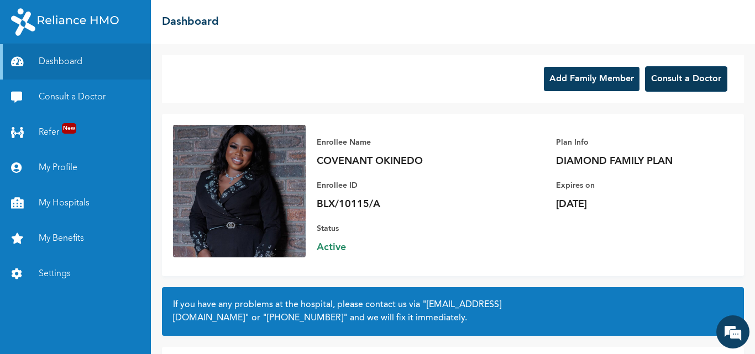
click at [665, 78] on button "Consult a Doctor" at bounding box center [686, 78] width 82 height 25
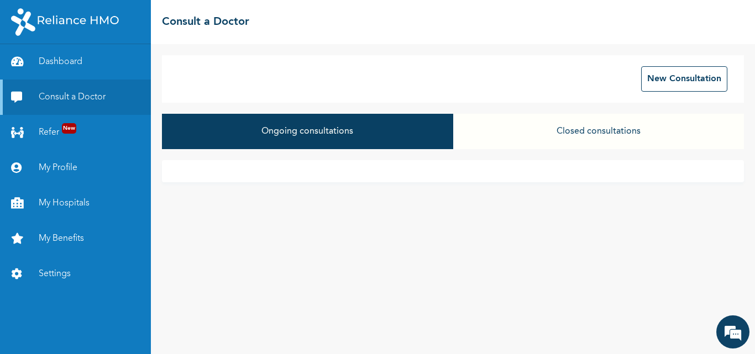
click at [295, 129] on button "Ongoing consultations" at bounding box center [307, 131] width 291 height 35
click at [302, 133] on button "Ongoing consultations" at bounding box center [307, 131] width 291 height 35
click at [391, 130] on button "Ongoing consultations" at bounding box center [307, 131] width 291 height 35
click at [589, 134] on button "Closed consultations" at bounding box center [598, 131] width 291 height 35
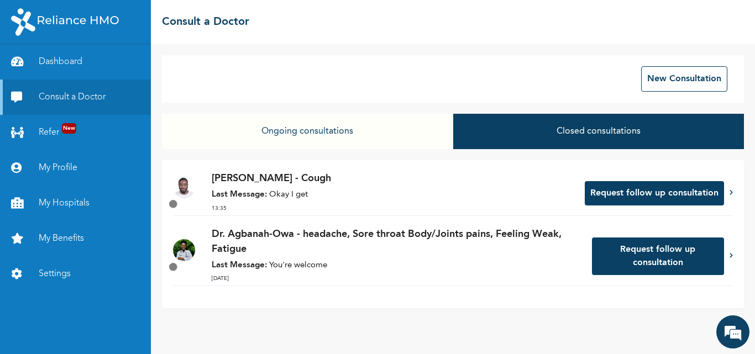
click at [300, 186] on div "Dr. Adoki - Cough Last Message: Okay I get 13:35" at bounding box center [393, 193] width 362 height 44
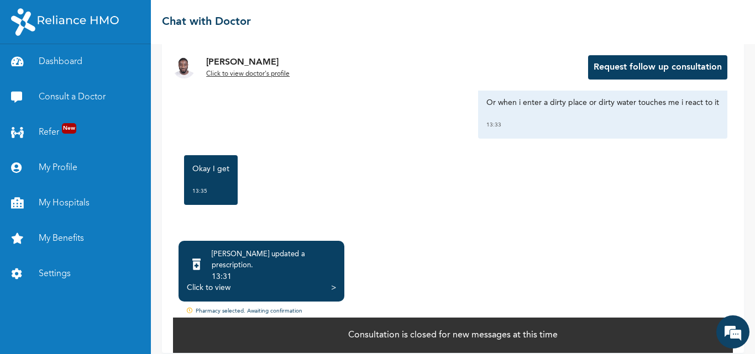
scroll to position [80, 0]
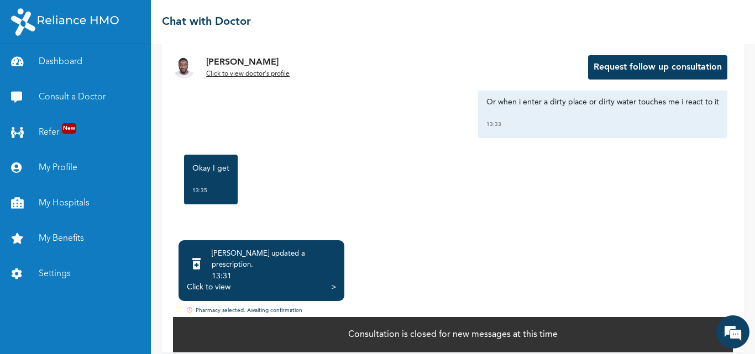
click at [385, 328] on p "Consultation is closed for new messages at this time" at bounding box center [452, 334] width 209 height 13
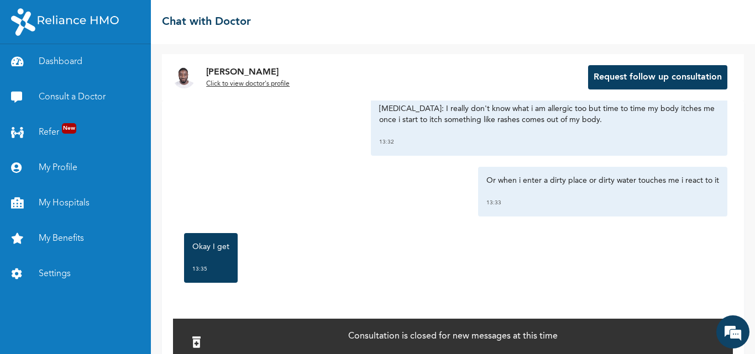
scroll to position [0, 0]
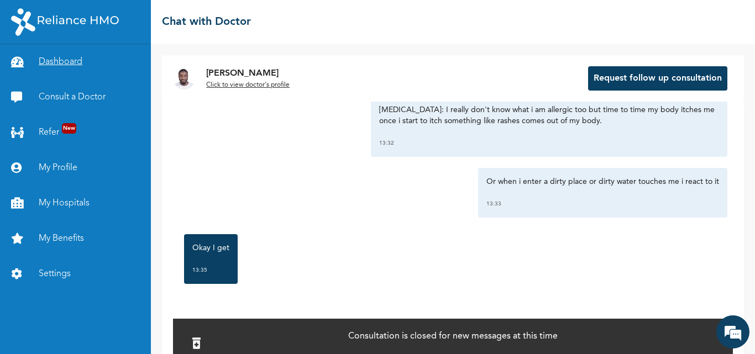
click at [48, 55] on link "Dashboard" at bounding box center [75, 61] width 151 height 35
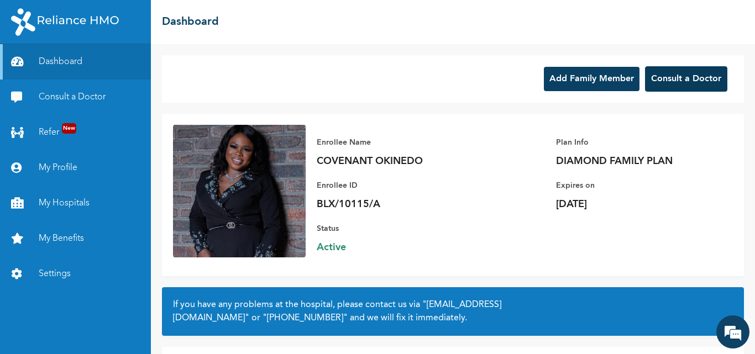
click at [672, 84] on button "Consult a Doctor" at bounding box center [686, 78] width 82 height 25
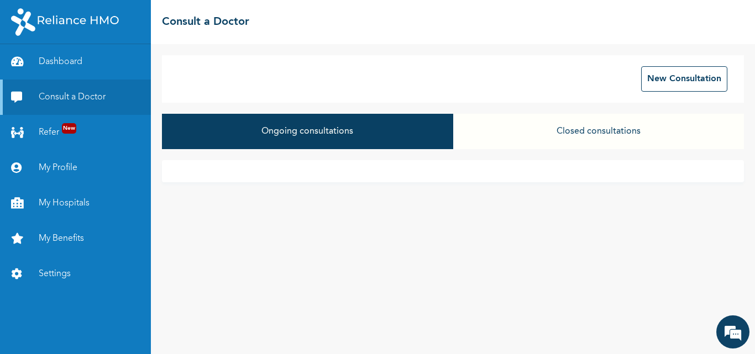
click at [565, 130] on button "Closed consultations" at bounding box center [598, 131] width 291 height 35
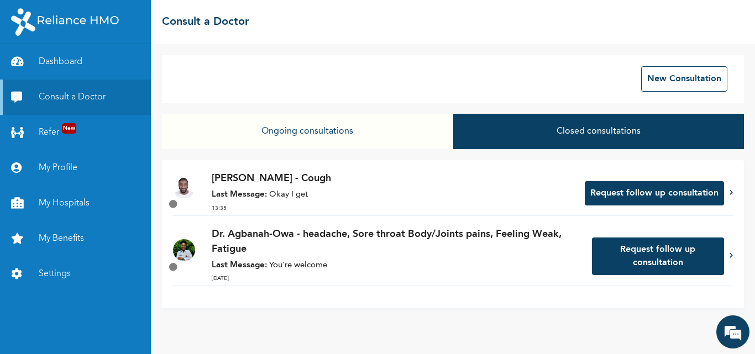
click at [667, 263] on button "Request follow up consultation" at bounding box center [658, 257] width 132 height 38
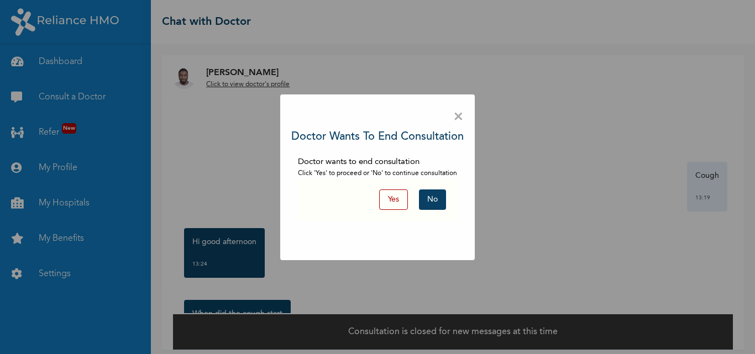
scroll to position [7, 0]
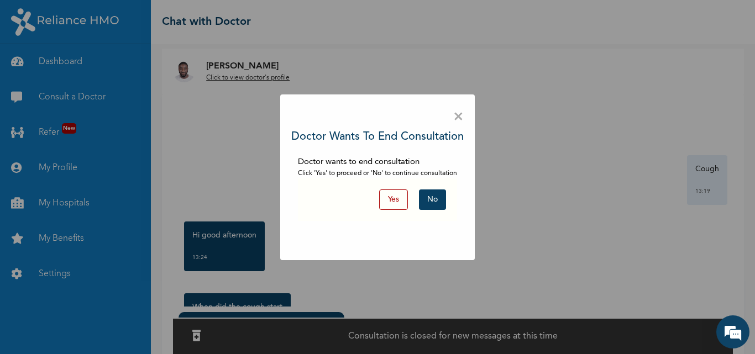
click at [437, 196] on button "No" at bounding box center [432, 200] width 27 height 20
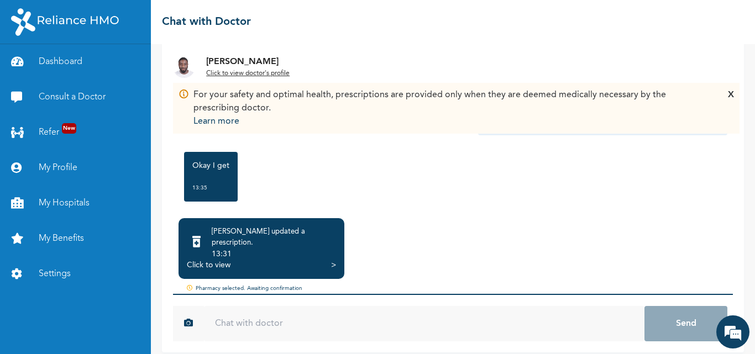
scroll to position [1183, 0]
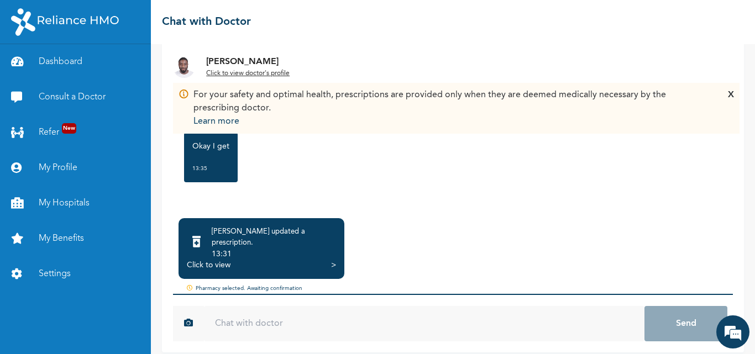
click at [185, 64] on img at bounding box center [184, 67] width 22 height 22
click at [233, 75] on u "Click to view doctor's profile" at bounding box center [247, 73] width 83 height 7
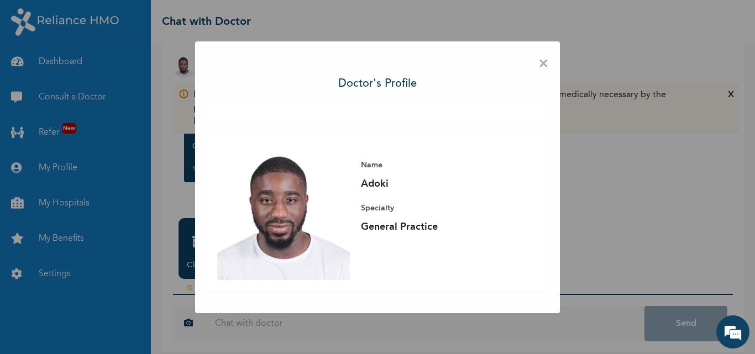
click at [550, 57] on div "× Doctor's profile Name Adoki Specialty General Practice" at bounding box center [377, 177] width 365 height 272
click at [546, 64] on span "×" at bounding box center [543, 64] width 11 height 23
